Goal: Navigation & Orientation: Find specific page/section

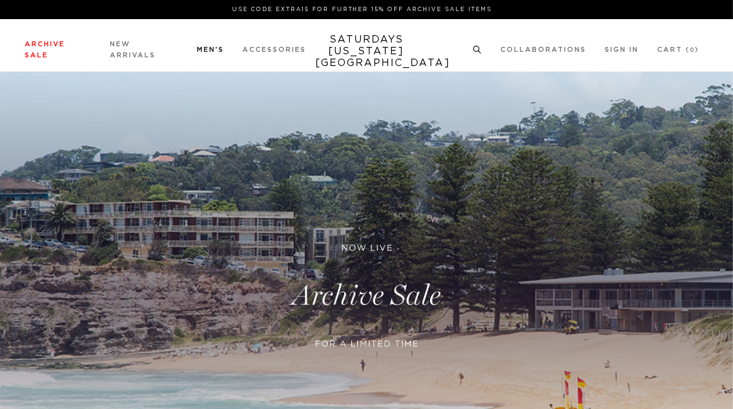
click at [215, 44] on li "Men's New Arrivals Tees Shirts Shorts Swimwear Knitwear Pants Sweats Outerwear" at bounding box center [210, 49] width 27 height 11
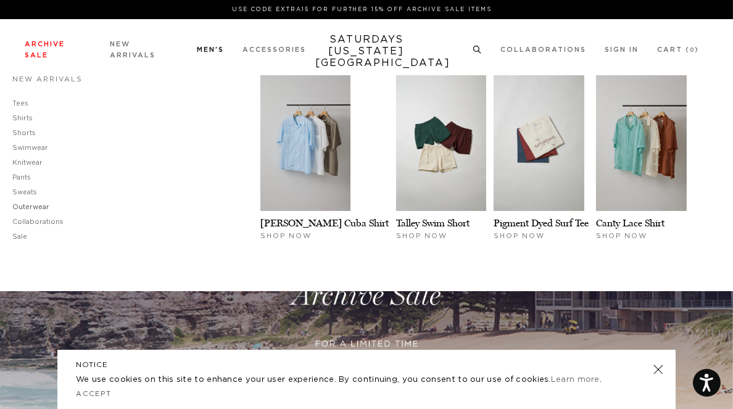
click at [38, 204] on link "Outerwear" at bounding box center [30, 207] width 37 height 7
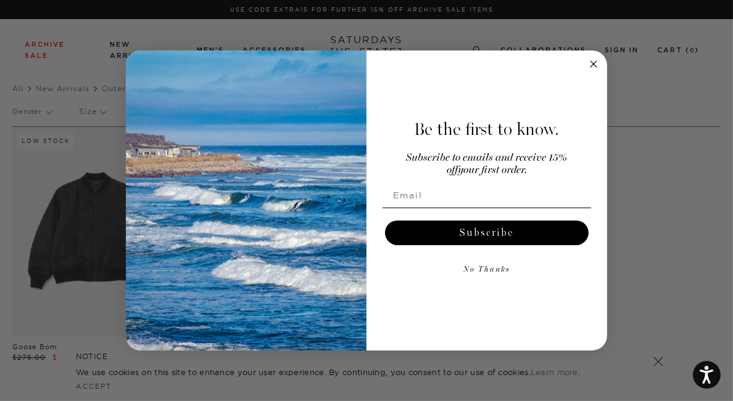
click at [590, 64] on circle "Close dialog" at bounding box center [594, 64] width 14 height 14
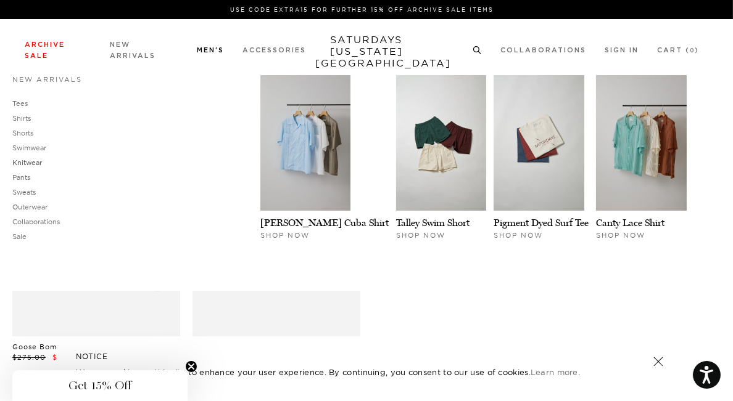
click at [33, 162] on link "Knitwear" at bounding box center [27, 163] width 30 height 9
click at [23, 116] on link "Shirts" at bounding box center [21, 118] width 19 height 9
